Goal: Information Seeking & Learning: Check status

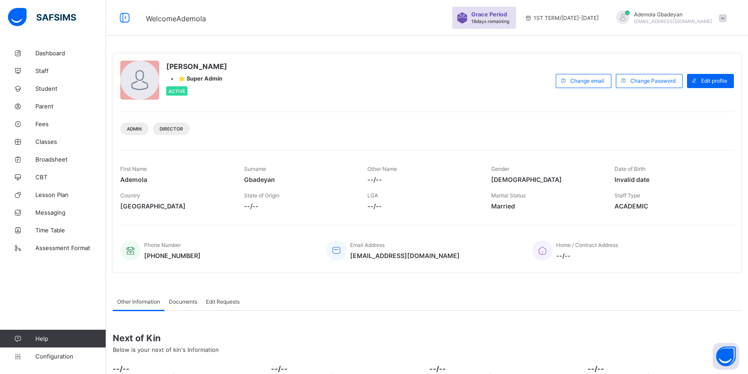
click at [53, 124] on span "Fees" at bounding box center [70, 123] width 71 height 7
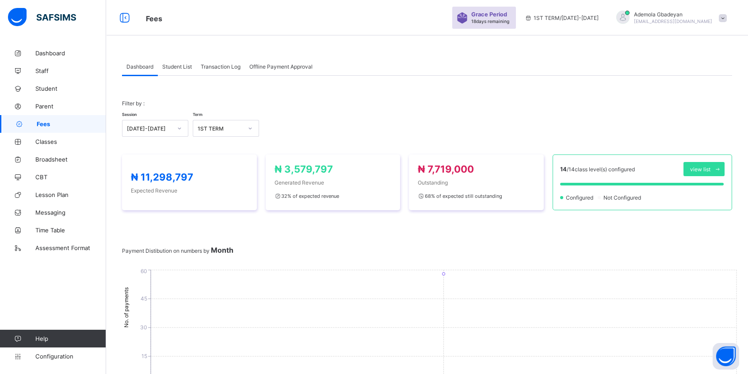
click at [175, 64] on span "Student List" at bounding box center [177, 66] width 30 height 7
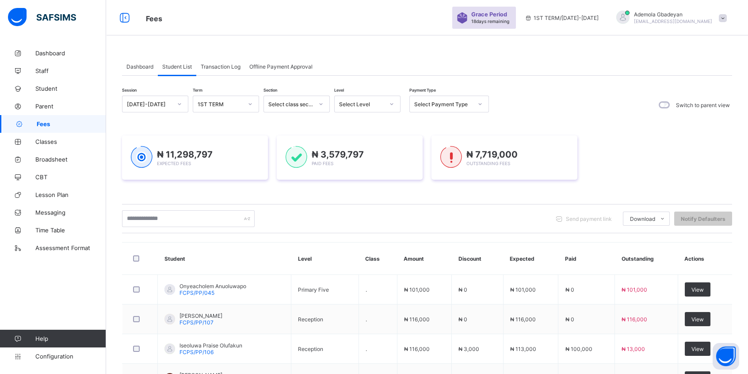
click at [311, 101] on div "Select class section" at bounding box center [290, 104] width 45 height 7
click at [362, 107] on div "Select Level" at bounding box center [359, 104] width 49 height 12
click at [354, 228] on div "Pry 4" at bounding box center [367, 233] width 65 height 14
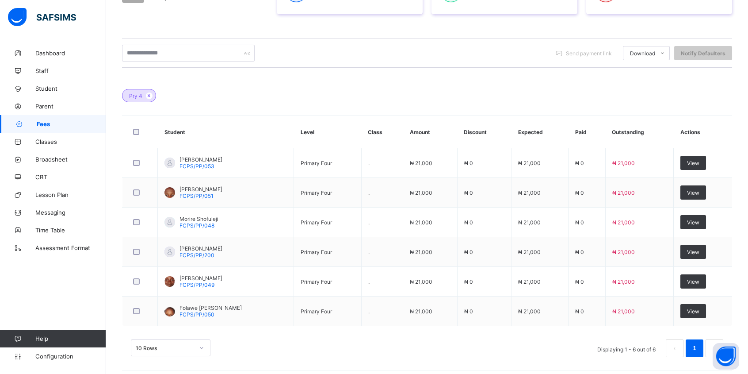
scroll to position [189, 0]
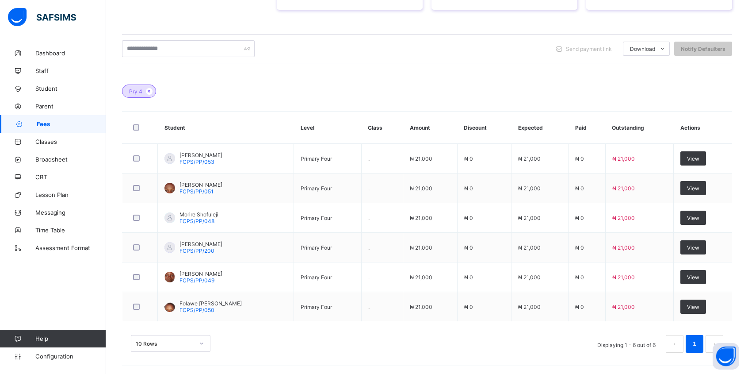
click at [695, 156] on span "View" at bounding box center [693, 158] width 12 height 7
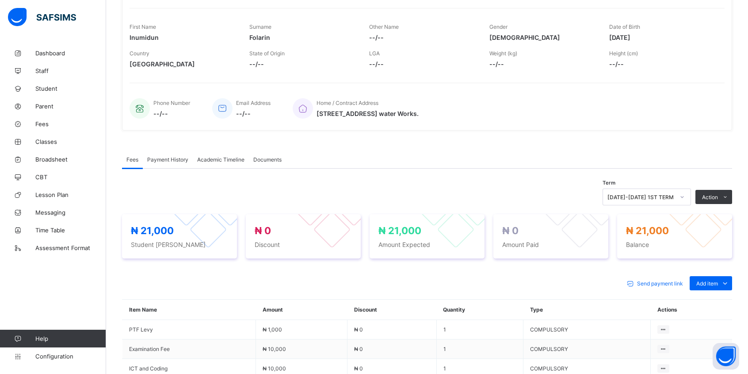
scroll to position [133, 0]
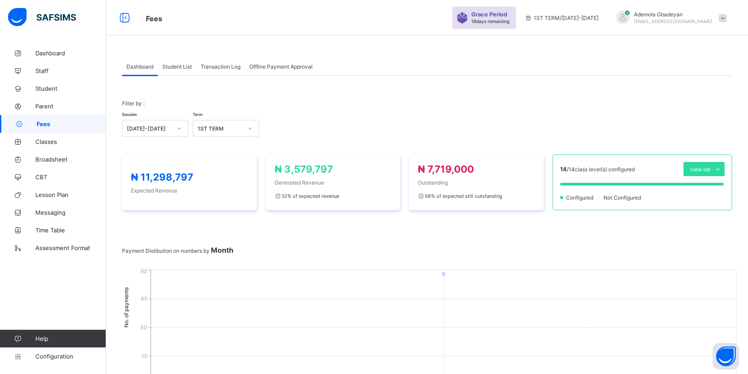
click at [186, 65] on span "Student List" at bounding box center [177, 66] width 30 height 7
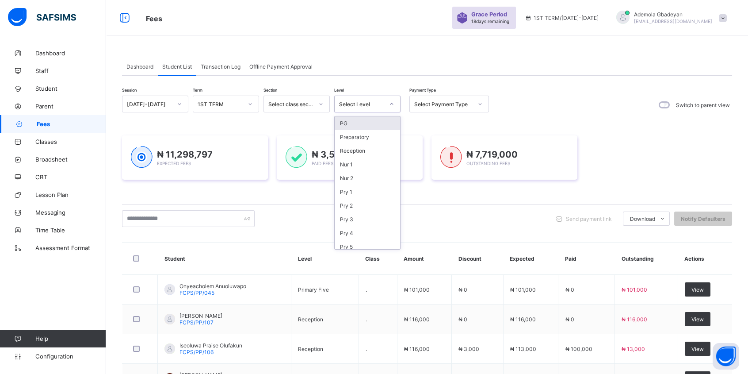
click at [374, 104] on div "Select Level" at bounding box center [361, 104] width 45 height 7
click at [352, 212] on div "Pry 3" at bounding box center [367, 219] width 65 height 14
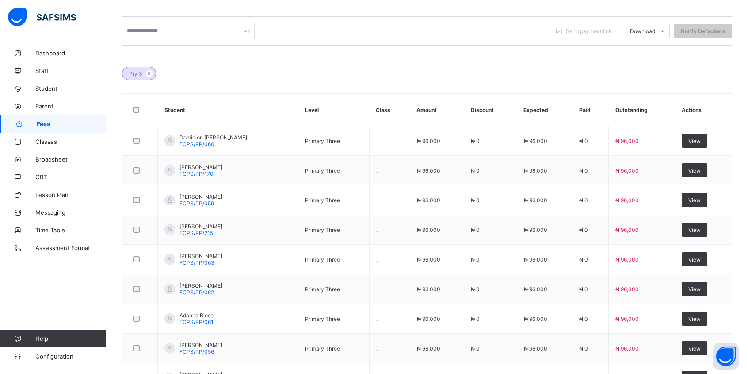
scroll to position [44, 0]
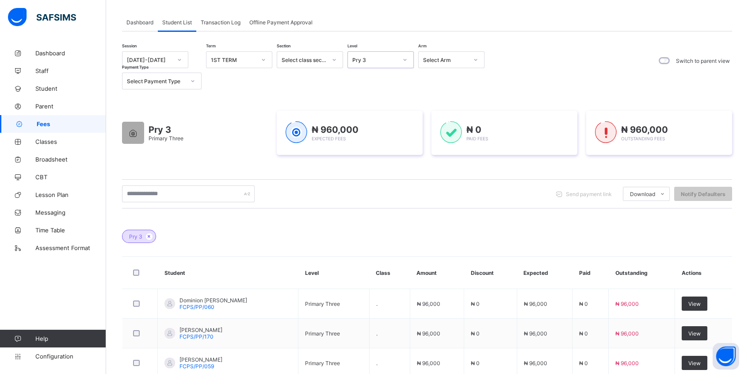
click at [405, 61] on icon at bounding box center [404, 59] width 5 height 9
click at [385, 188] on div "Pry 4" at bounding box center [380, 189] width 65 height 14
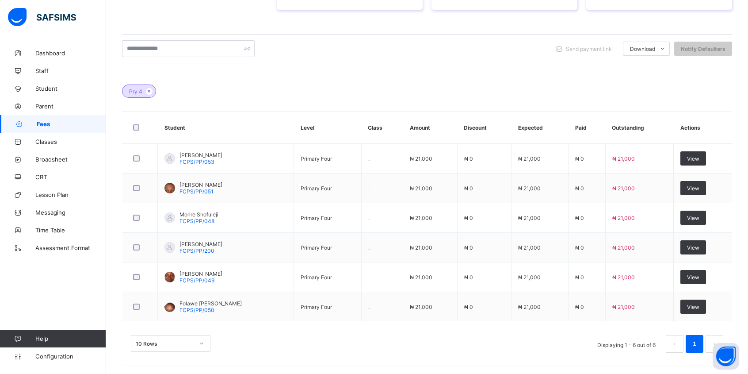
scroll to position [12, 0]
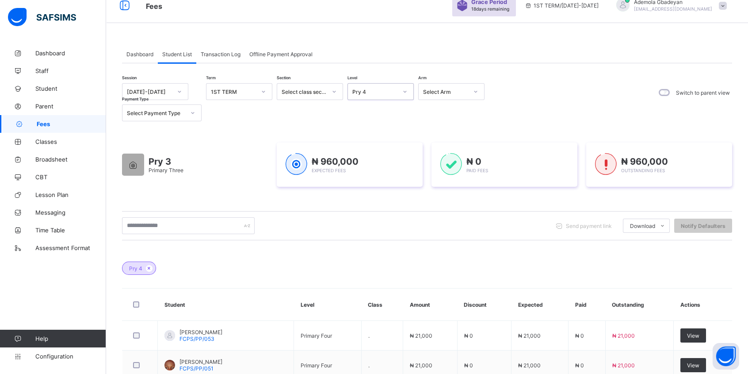
click at [389, 89] on div "Pry 4" at bounding box center [374, 91] width 45 height 7
click at [388, 144] on div "Pry 5" at bounding box center [380, 146] width 65 height 14
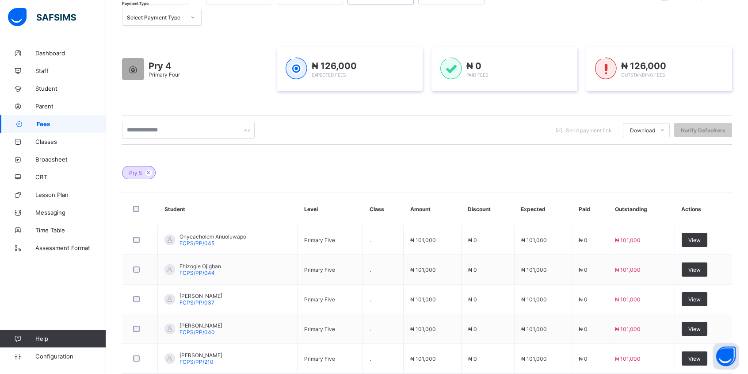
scroll to position [12, 0]
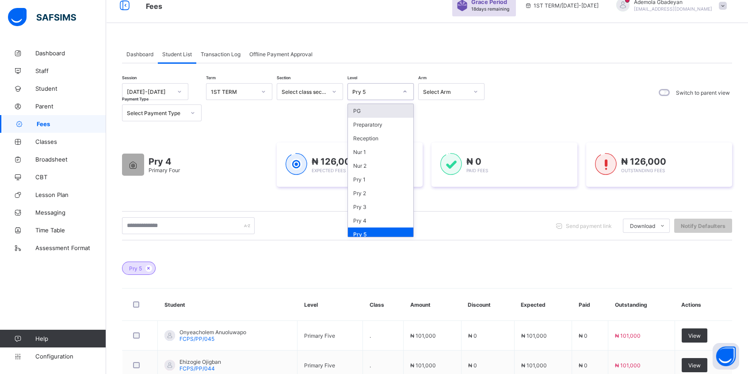
click at [402, 96] on div at bounding box center [405, 91] width 15 height 14
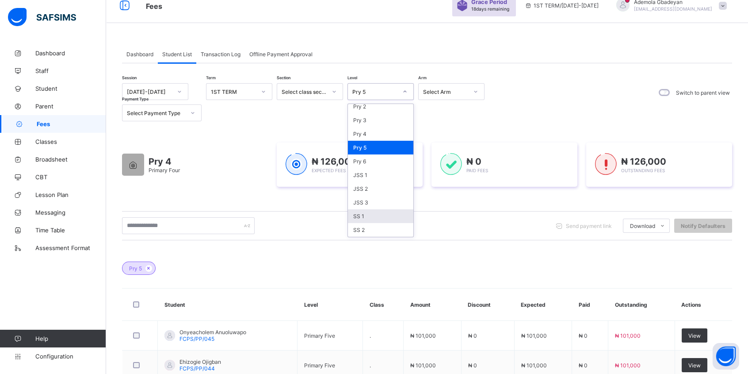
scroll to position [88, 0]
click at [368, 153] on div "Pry 6" at bounding box center [380, 160] width 65 height 14
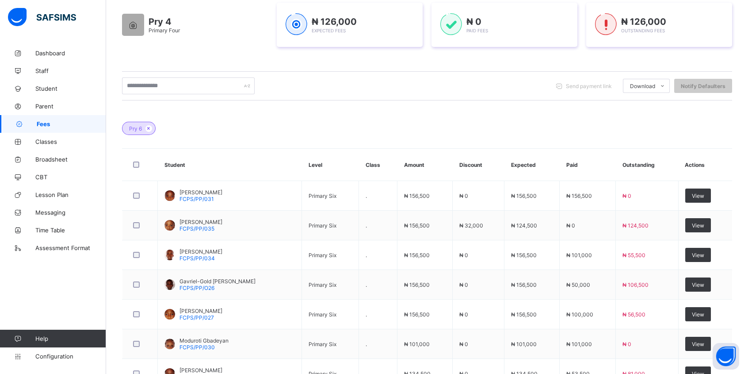
scroll to position [188, 0]
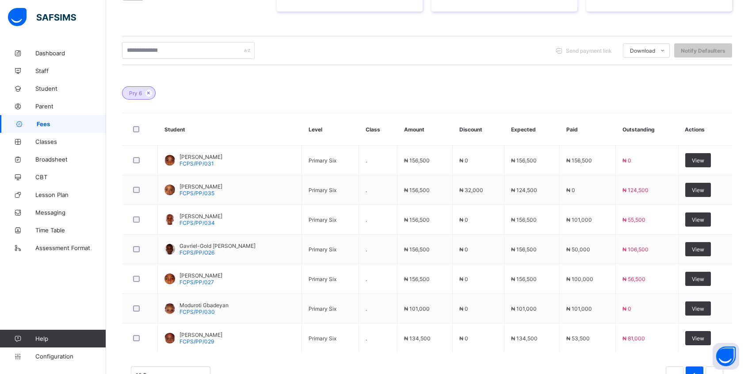
click at [704, 160] on span "View" at bounding box center [698, 160] width 12 height 7
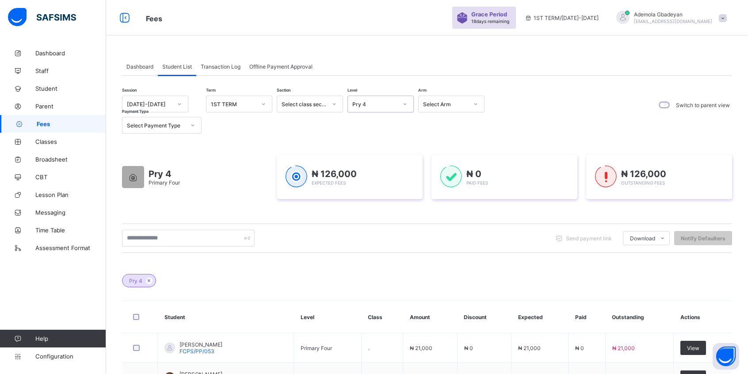
scroll to position [189, 0]
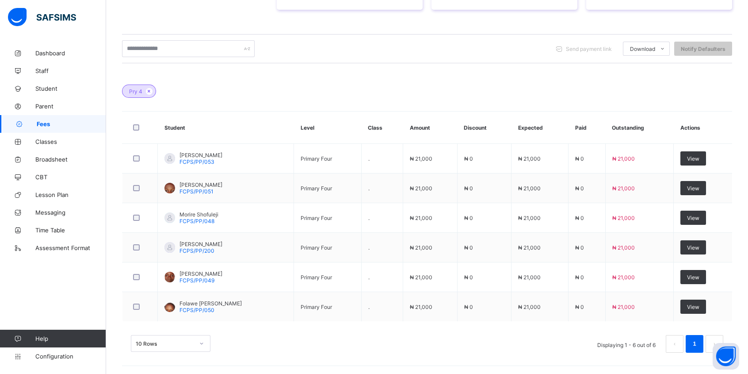
click at [54, 355] on span "Configuration" at bounding box center [70, 355] width 70 height 7
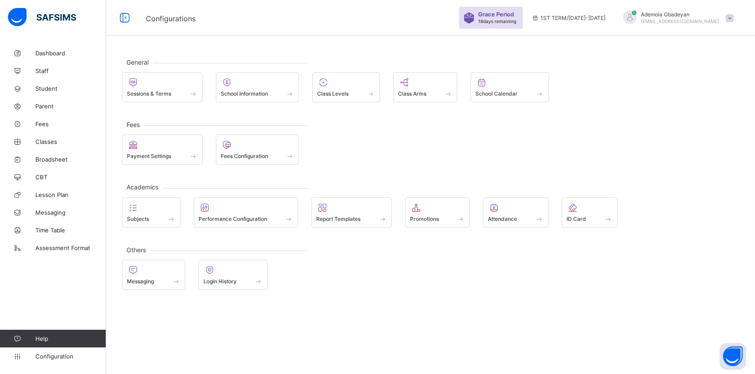
click at [731, 15] on span at bounding box center [730, 18] width 8 height 8
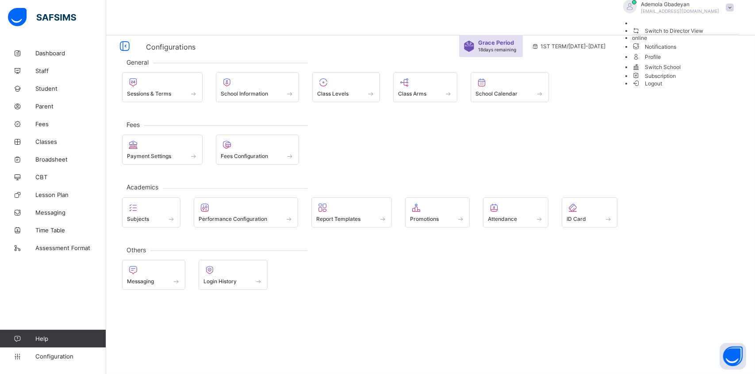
click at [582, 139] on div "Payment Settings Fees Configuration" at bounding box center [430, 149] width 617 height 30
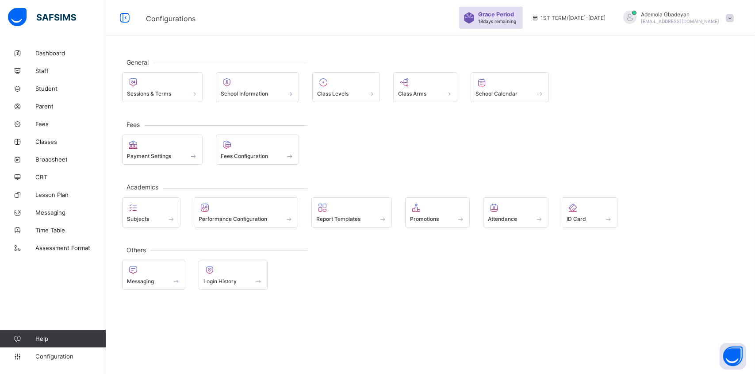
click at [59, 52] on span "Dashboard" at bounding box center [70, 53] width 71 height 7
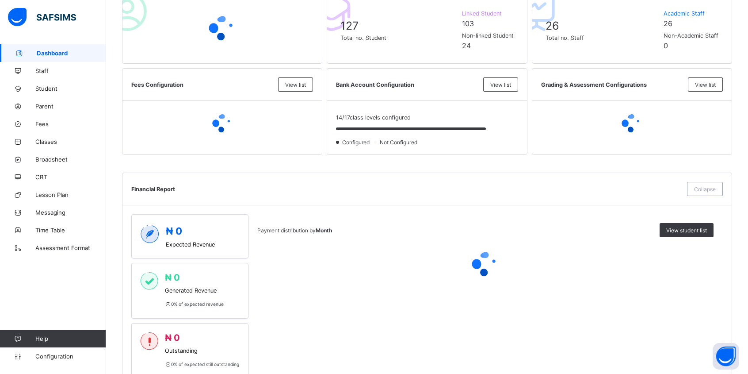
scroll to position [221, 0]
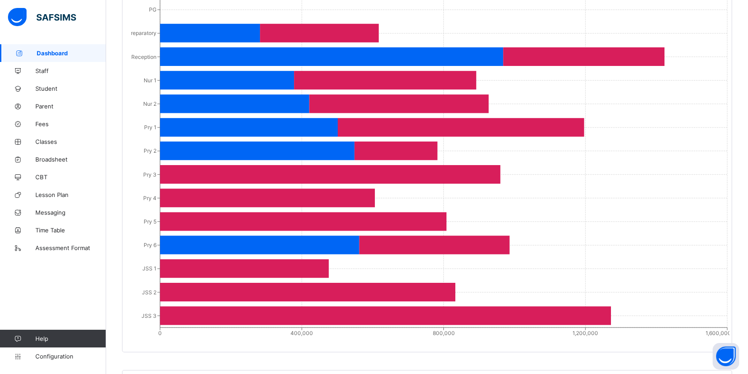
scroll to position [752, 0]
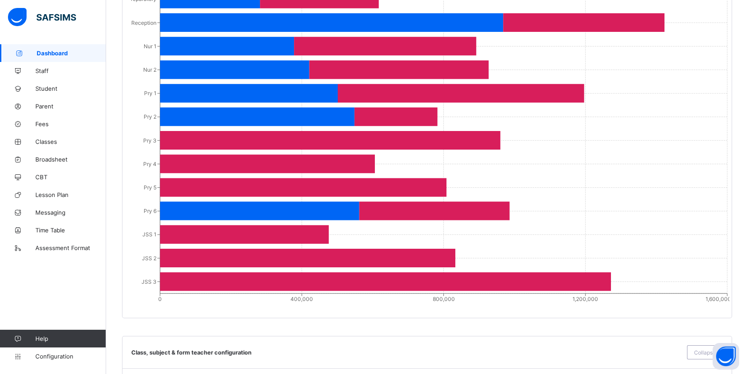
click at [46, 124] on span "Fees" at bounding box center [70, 123] width 71 height 7
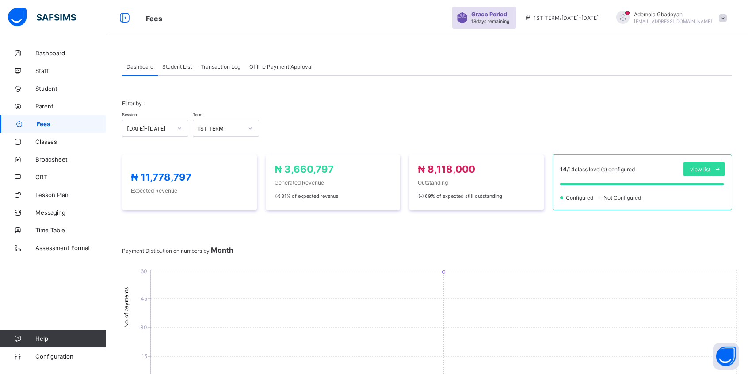
click at [175, 63] on span "Student List" at bounding box center [177, 66] width 30 height 7
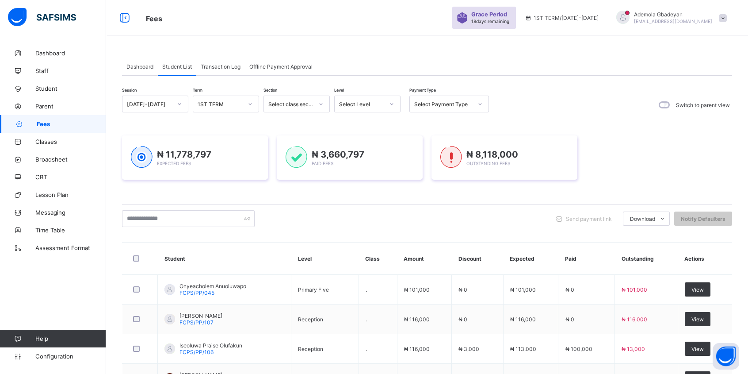
click at [382, 107] on div "Select Level" at bounding box center [359, 104] width 49 height 12
click at [353, 213] on div "Pry 6" at bounding box center [367, 216] width 65 height 14
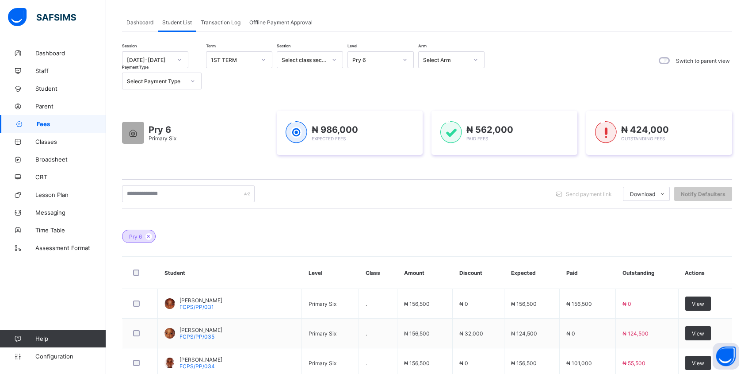
click at [150, 237] on icon at bounding box center [149, 235] width 8 height 5
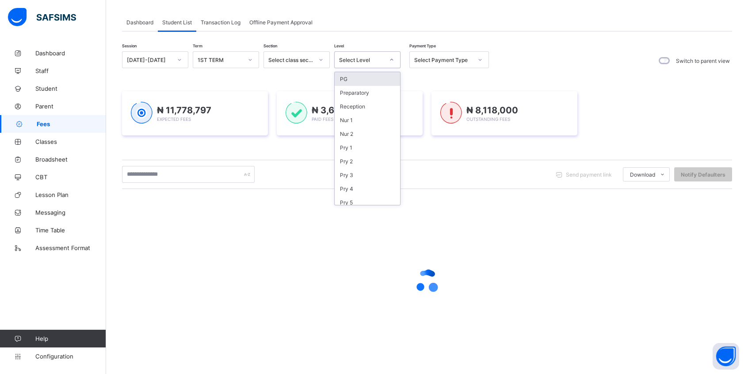
click at [389, 61] on icon at bounding box center [391, 59] width 5 height 9
click at [360, 170] on div "Pry 3" at bounding box center [367, 175] width 65 height 14
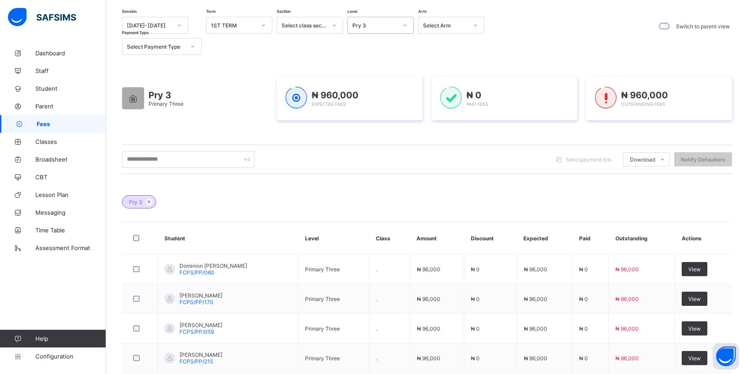
scroll to position [0, 0]
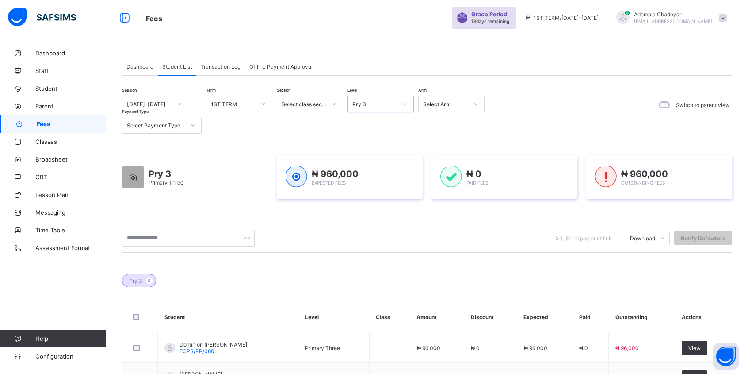
click at [382, 107] on div "Pry 3" at bounding box center [372, 104] width 49 height 12
click at [378, 203] on div "Pry 2" at bounding box center [380, 206] width 65 height 14
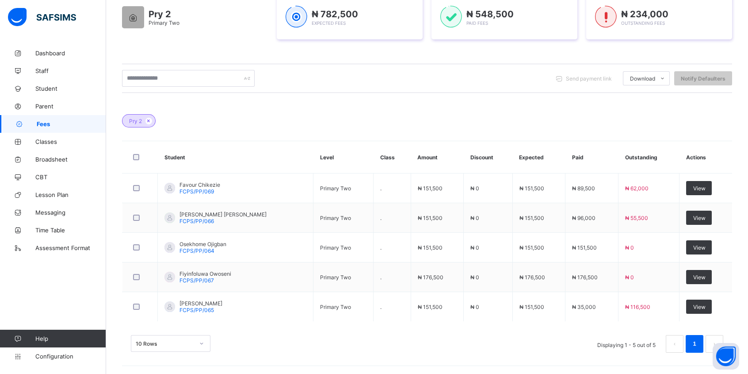
scroll to position [27, 0]
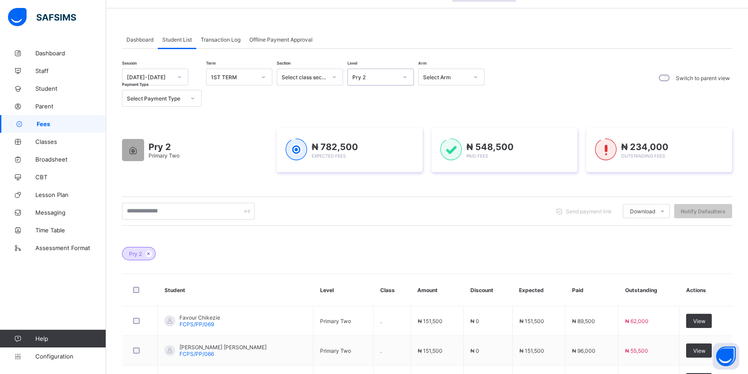
click at [387, 72] on div "Pry 2" at bounding box center [372, 77] width 49 height 12
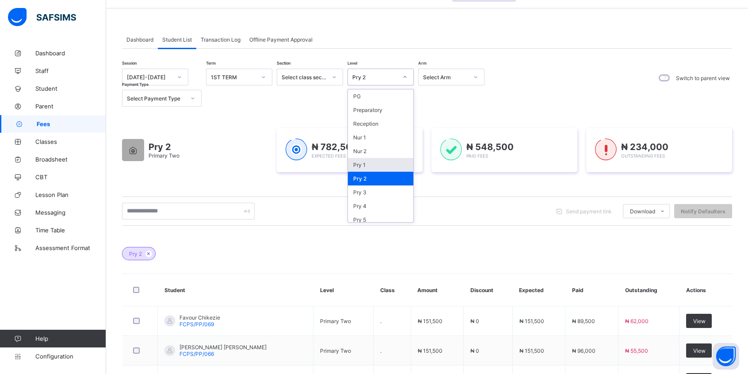
click at [362, 166] on div "Pry 1" at bounding box center [380, 165] width 65 height 14
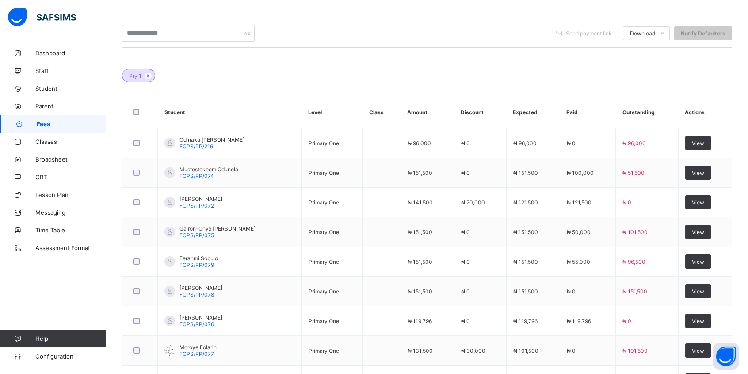
scroll to position [278, 0]
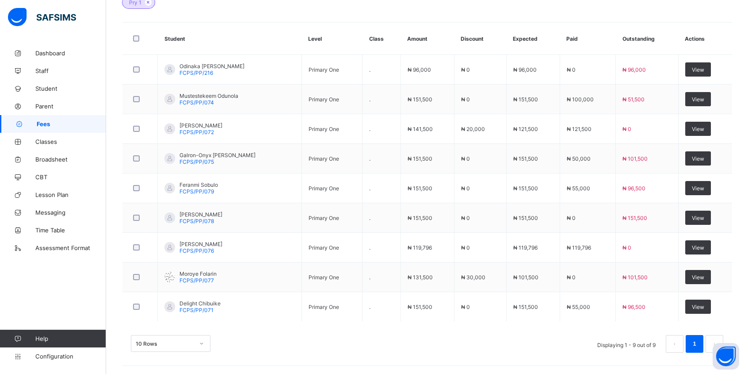
click at [698, 248] on div "View" at bounding box center [698, 247] width 26 height 14
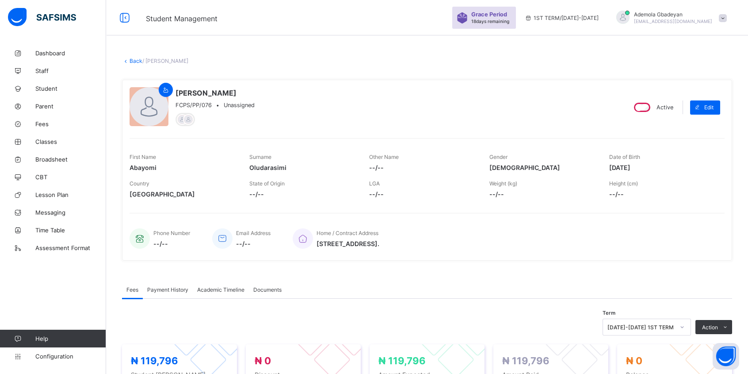
click at [134, 61] on link "Back" at bounding box center [136, 60] width 13 height 7
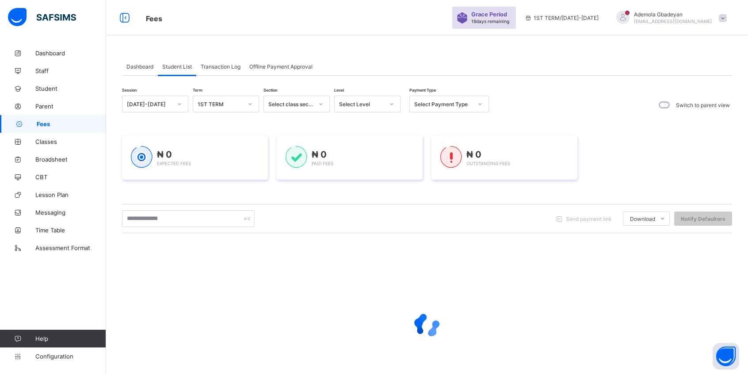
click at [39, 84] on link "Student" at bounding box center [53, 89] width 106 height 18
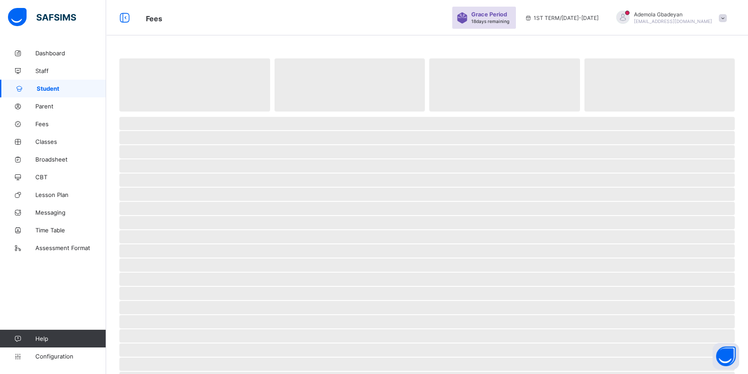
click at [727, 20] on span at bounding box center [723, 18] width 8 height 8
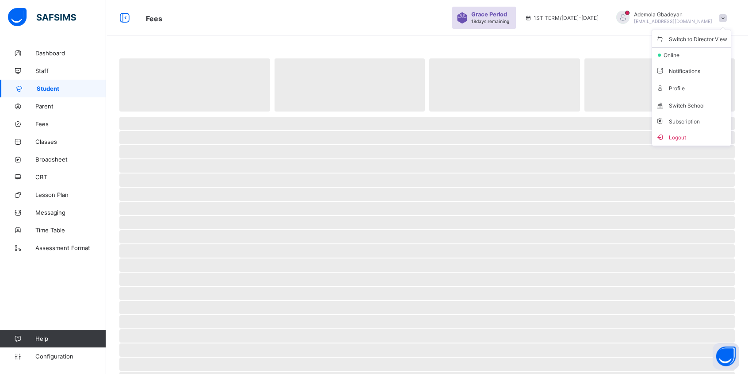
click at [727, 20] on span at bounding box center [723, 18] width 8 height 8
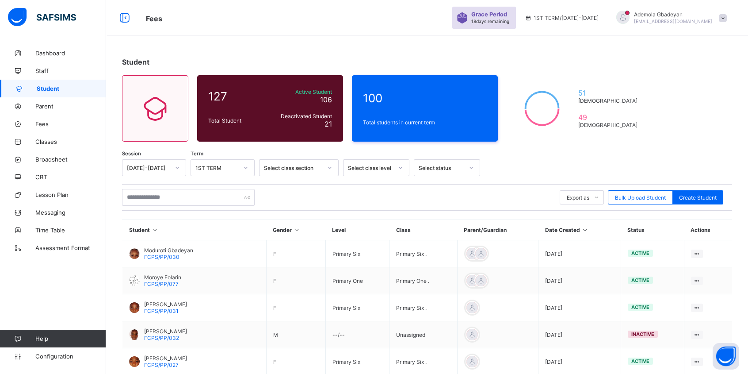
click at [365, 166] on div "Select class level" at bounding box center [370, 168] width 45 height 7
click at [368, 264] on div "JSS 3" at bounding box center [376, 271] width 65 height 14
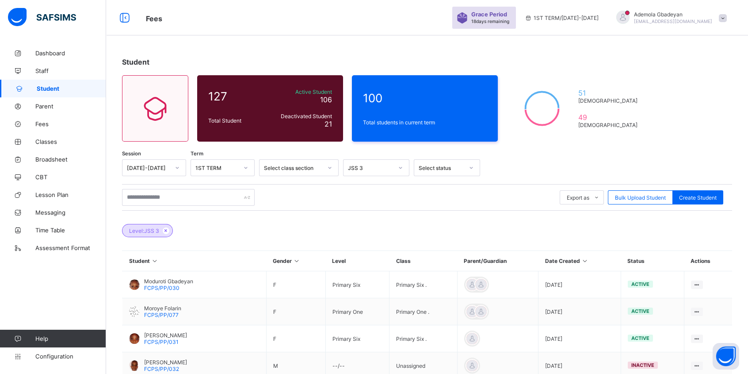
click at [164, 230] on icon at bounding box center [166, 230] width 8 height 5
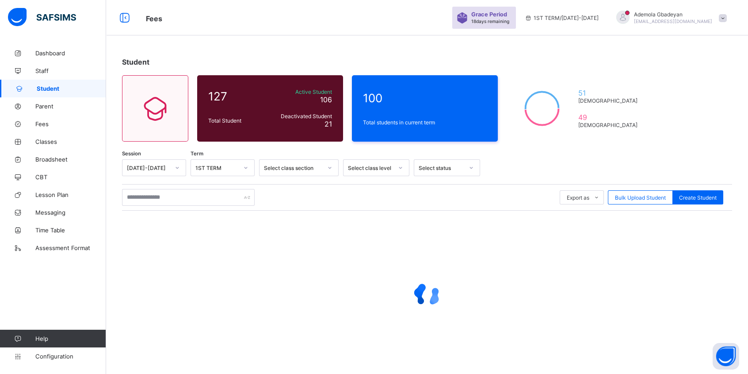
click at [375, 169] on div "Select class level" at bounding box center [370, 168] width 45 height 7
click at [371, 264] on div "JSS 3" at bounding box center [376, 271] width 65 height 14
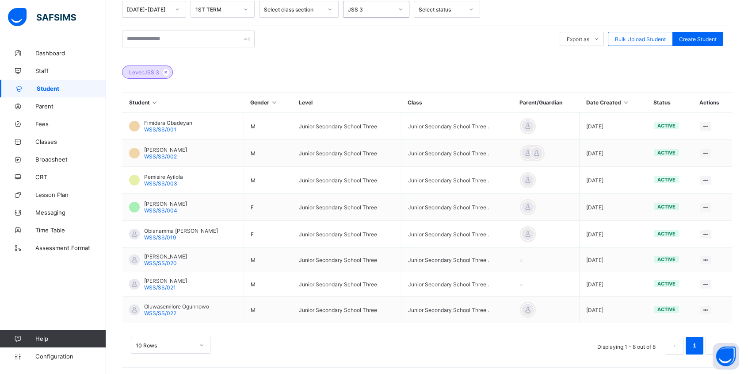
scroll to position [158, 0]
click at [403, 6] on icon at bounding box center [400, 9] width 5 height 9
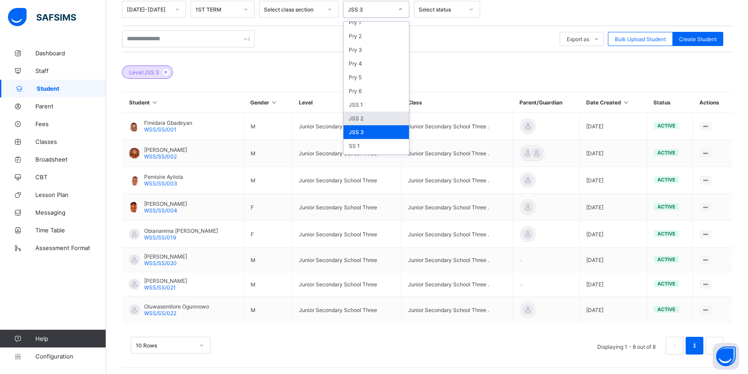
click at [369, 111] on div "JSS 2" at bounding box center [376, 118] width 65 height 14
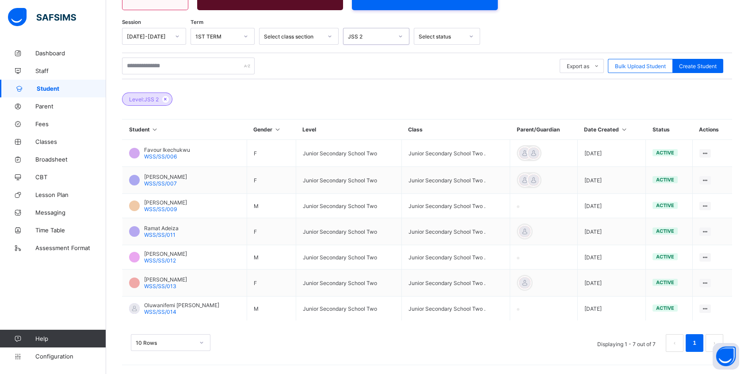
scroll to position [129, 0]
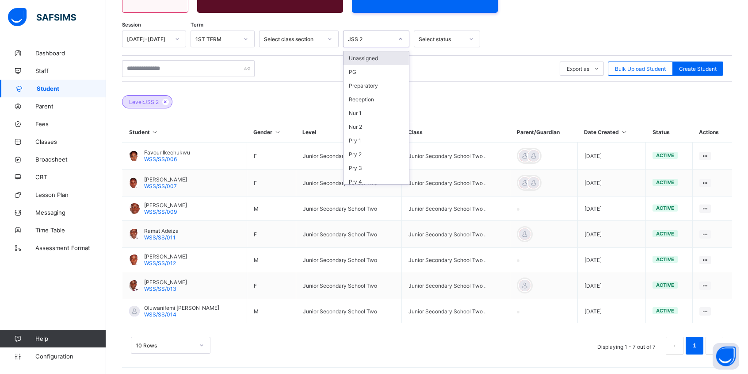
click at [377, 40] on div "JSS 2" at bounding box center [370, 39] width 45 height 7
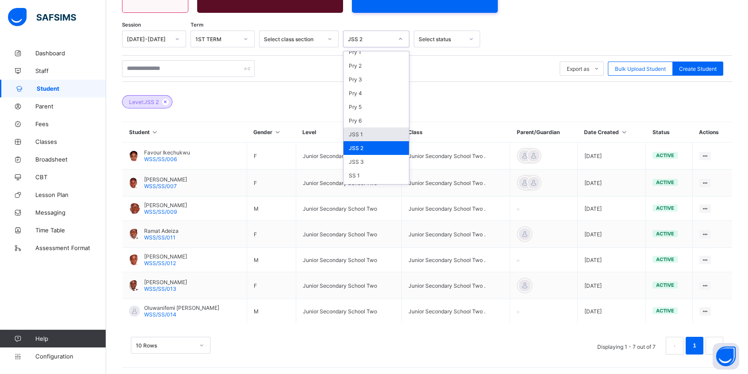
click at [362, 129] on div "JSS 1" at bounding box center [376, 134] width 65 height 14
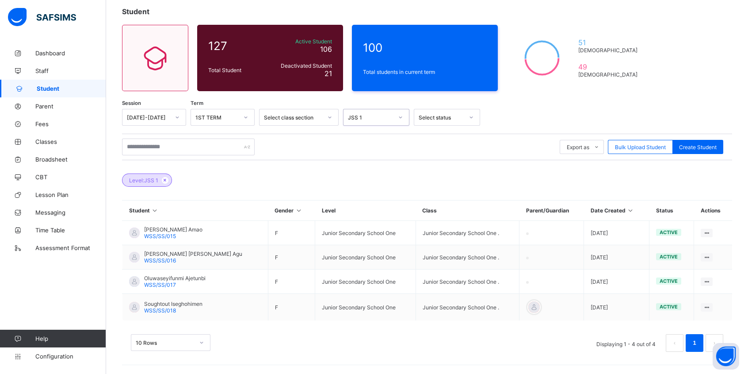
scroll to position [48, 0]
